Goal: Use online tool/utility: Utilize a website feature to perform a specific function

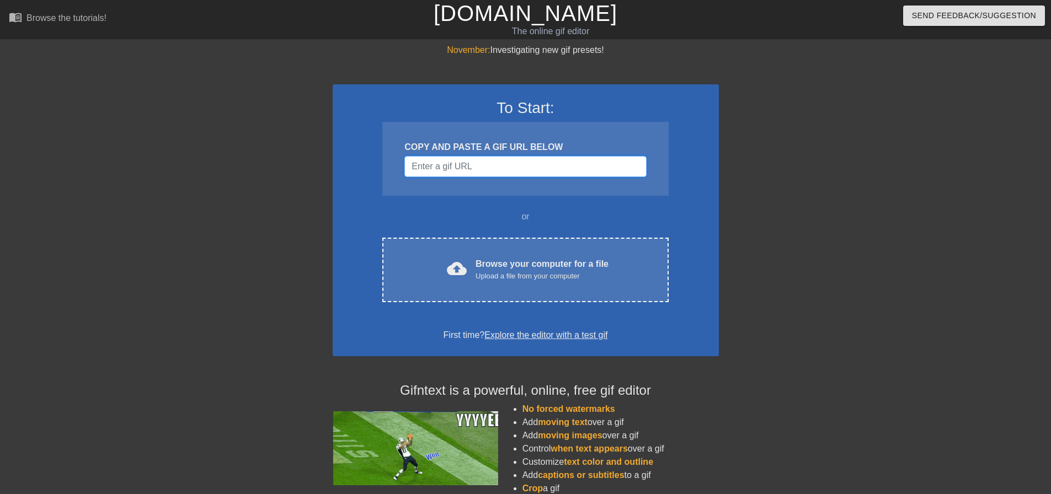
click at [466, 168] on input "Username" at bounding box center [525, 166] width 242 height 21
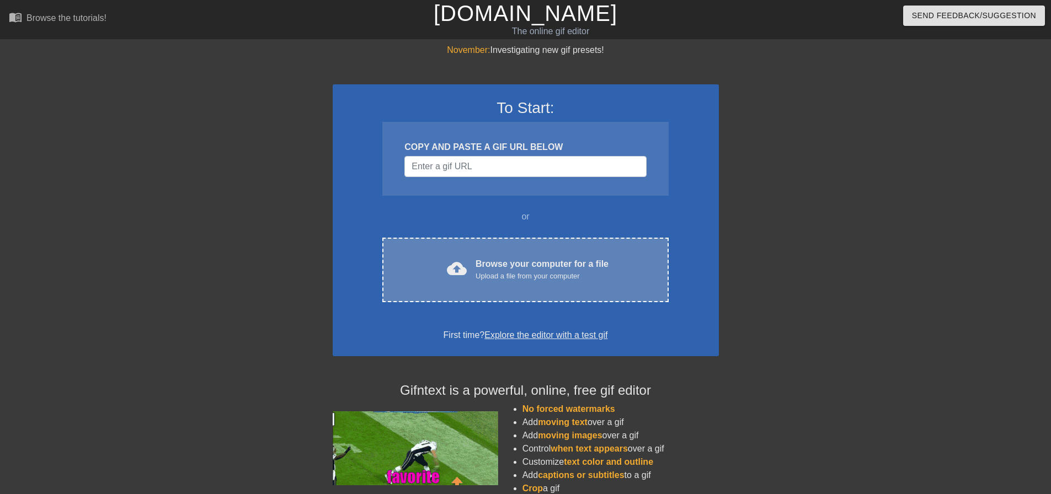
click at [498, 258] on div "Browse your computer for a file Upload a file from your computer" at bounding box center [542, 270] width 133 height 24
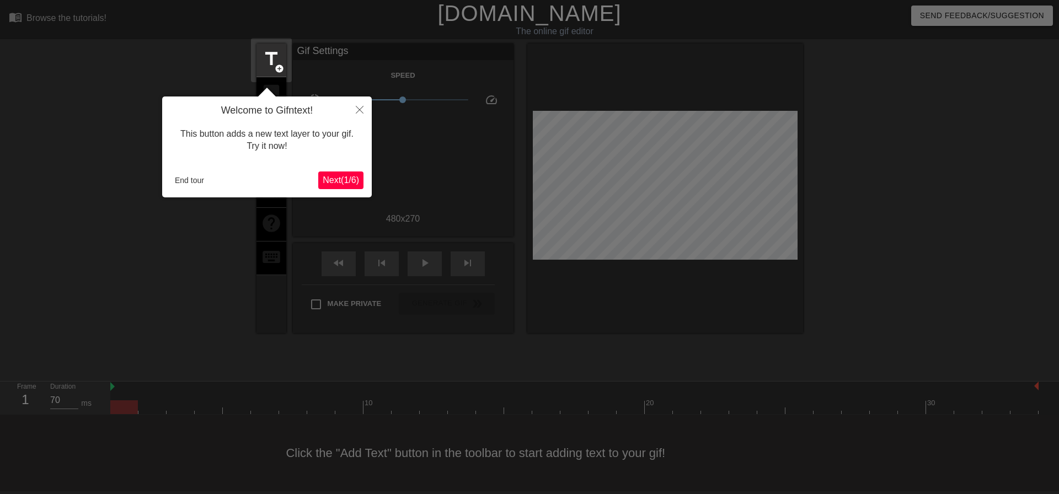
click at [329, 180] on span "Next ( 1 / 6 )" at bounding box center [341, 179] width 36 height 9
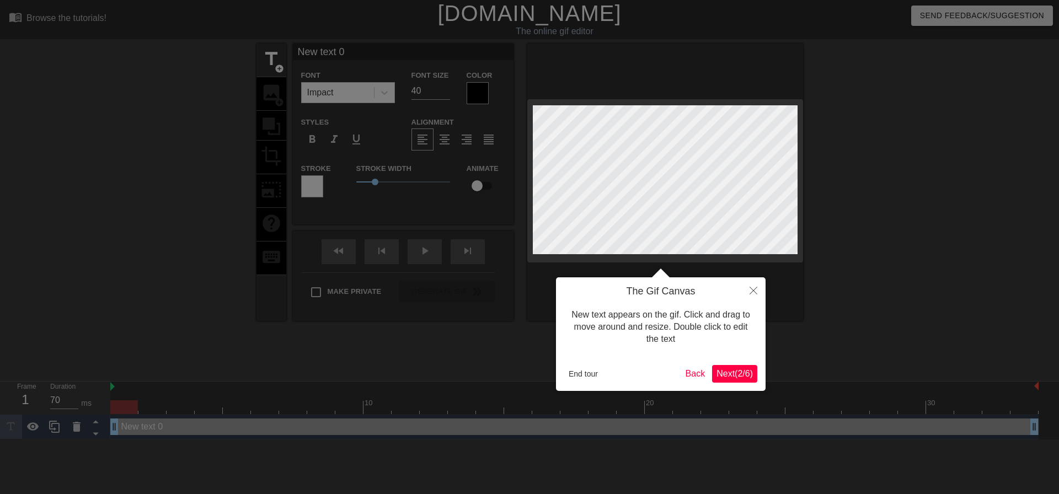
click at [575, 365] on div "End tour Back Next ( 2 / 6 )" at bounding box center [660, 374] width 193 height 18
click at [583, 380] on button "End tour" at bounding box center [583, 374] width 38 height 17
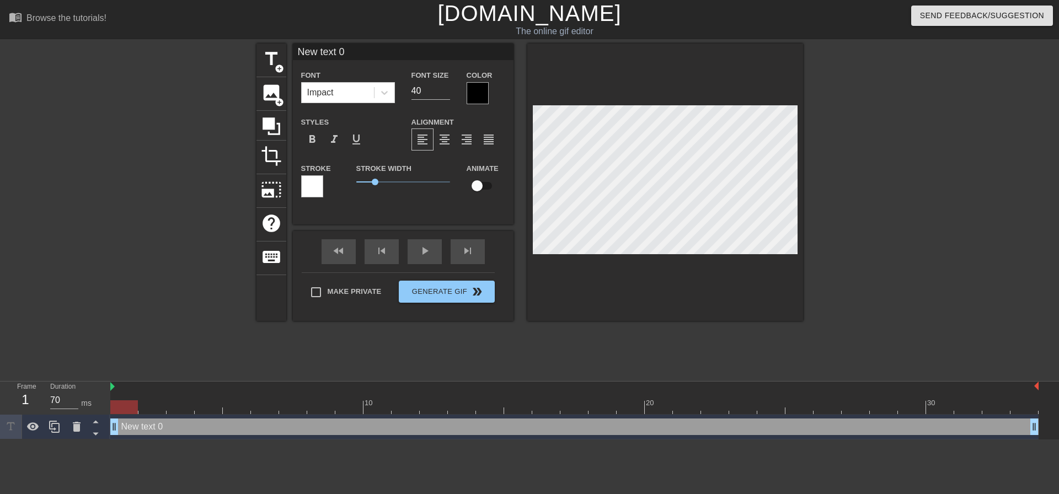
type input "New tet 0"
type textarea "New tet 0"
type input "ew tet 0"
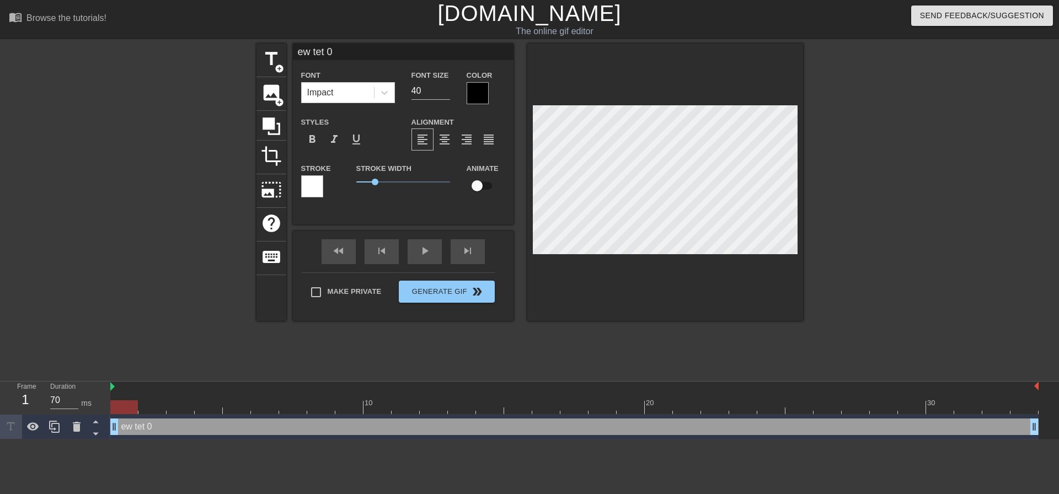
type textarea "ew tet 0"
click at [81, 426] on icon at bounding box center [76, 426] width 13 height 13
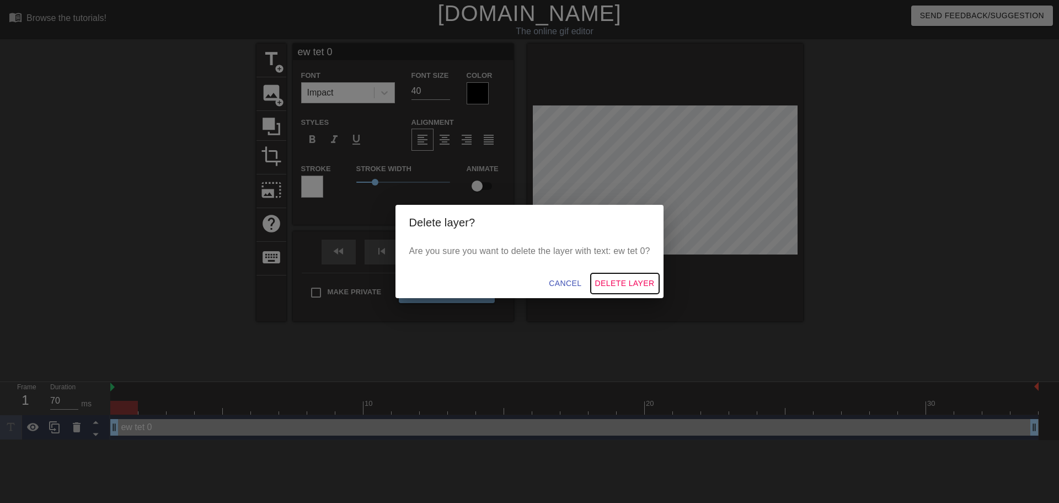
click at [621, 284] on span "Delete Layer" at bounding box center [625, 283] width 60 height 14
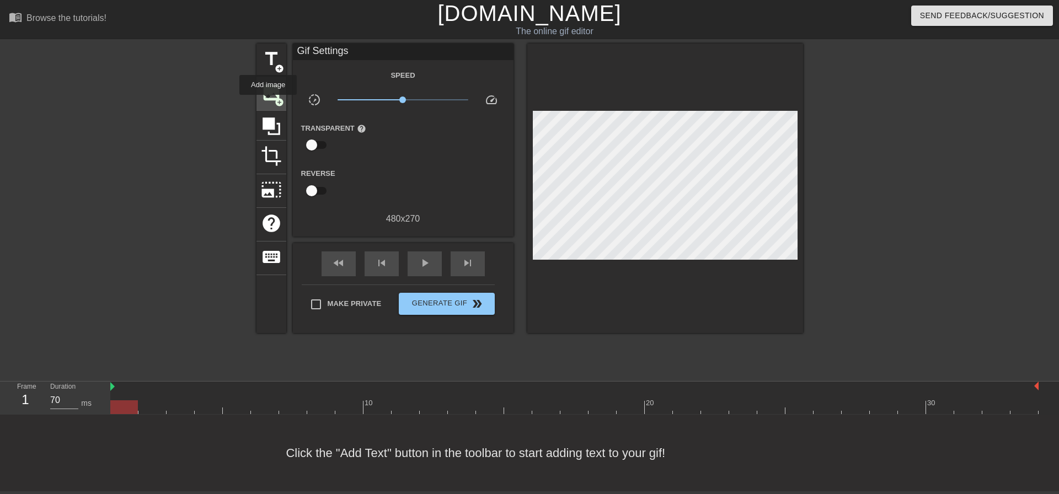
click at [266, 101] on span "image" at bounding box center [271, 92] width 21 height 21
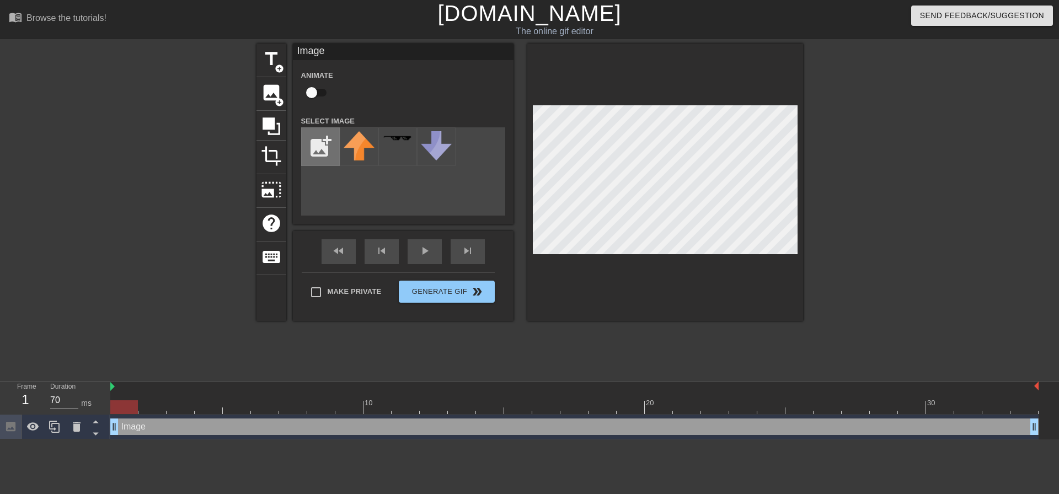
click at [319, 137] on input "file" at bounding box center [321, 147] width 38 height 38
type input "C:\fakepath\download.png"
click at [367, 150] on img at bounding box center [359, 146] width 31 height 30
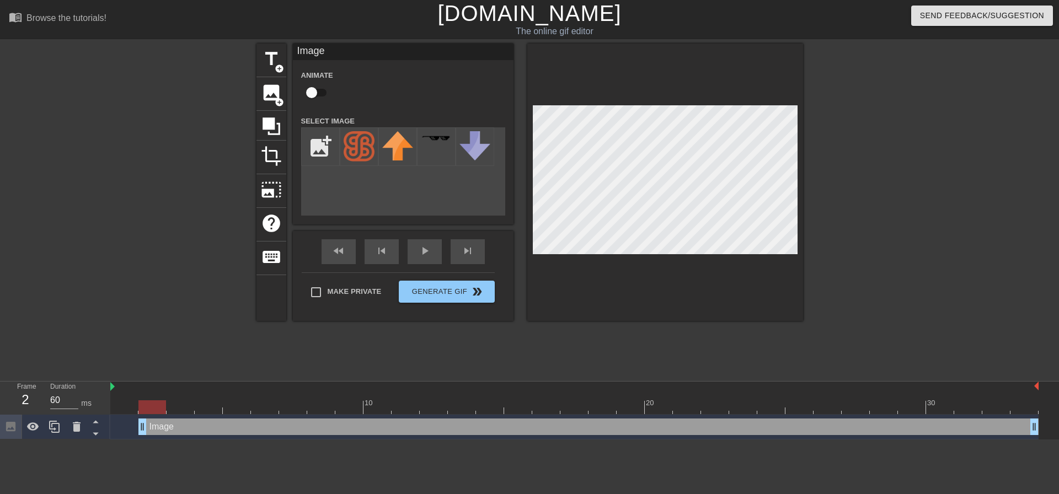
type input "70"
drag, startPoint x: 115, startPoint y: 427, endPoint x: 117, endPoint y: 435, distance: 7.9
click at [411, 295] on button "Generate Gif double_arrow" at bounding box center [446, 292] width 95 height 22
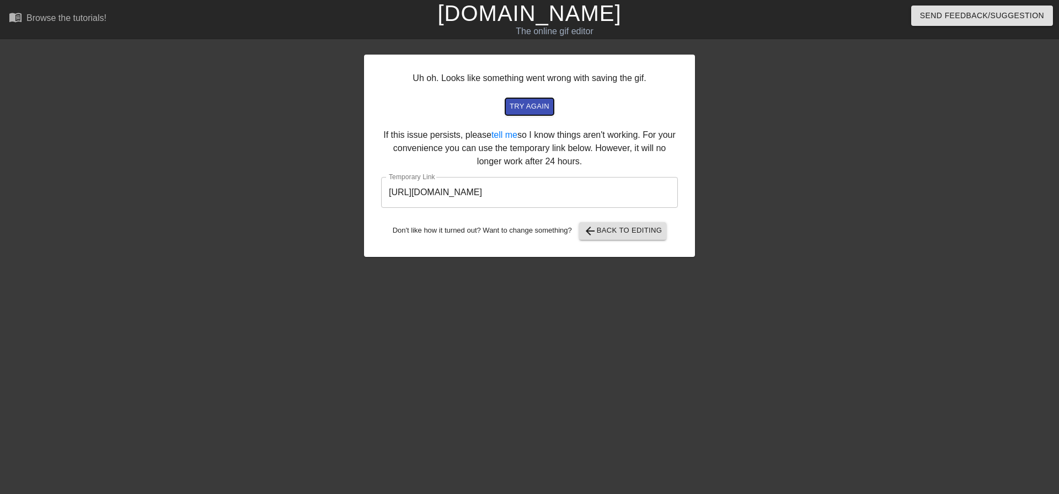
click at [524, 104] on span "try again" at bounding box center [530, 106] width 40 height 13
click at [602, 237] on span "arrow_back Back to Editing" at bounding box center [623, 231] width 79 height 13
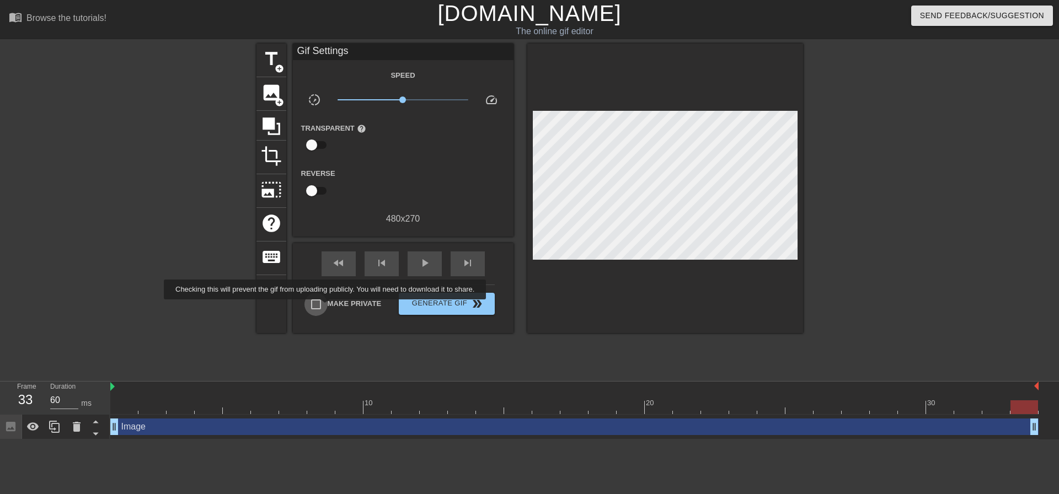
click at [327, 307] on input "Make Private" at bounding box center [315, 304] width 23 height 23
checkbox input "true"
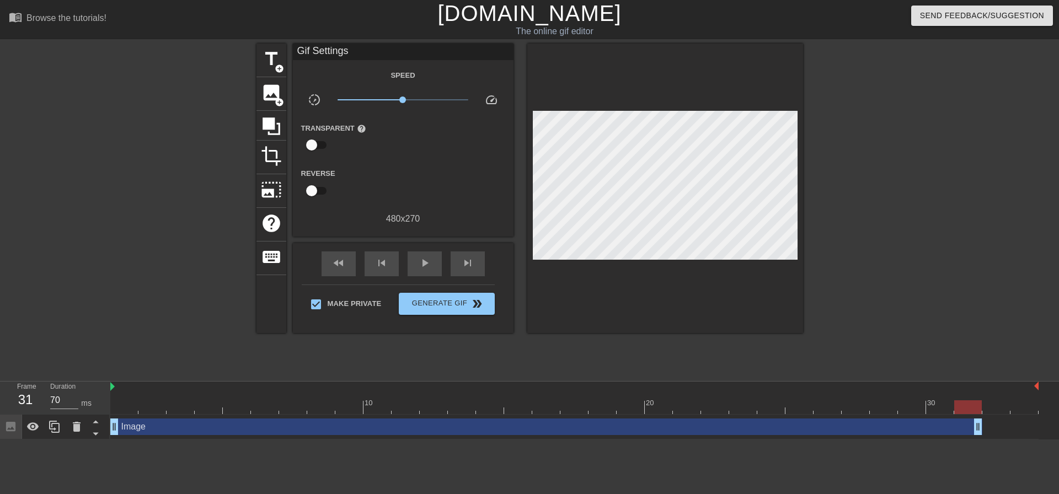
type input "60"
drag, startPoint x: 1033, startPoint y: 428, endPoint x: 1049, endPoint y: 434, distance: 16.6
click at [1049, 434] on div "Image drag_handle drag_handle" at bounding box center [584, 427] width 949 height 25
click at [432, 299] on span "Generate Gif double_arrow" at bounding box center [446, 303] width 87 height 13
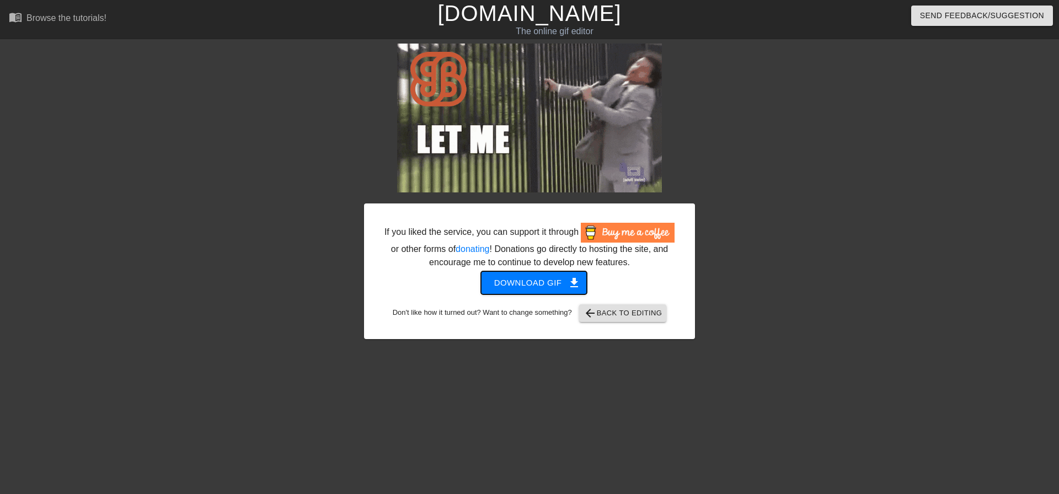
click at [505, 279] on span "Download gif get_app" at bounding box center [534, 283] width 80 height 14
